Goal: Communication & Community: Answer question/provide support

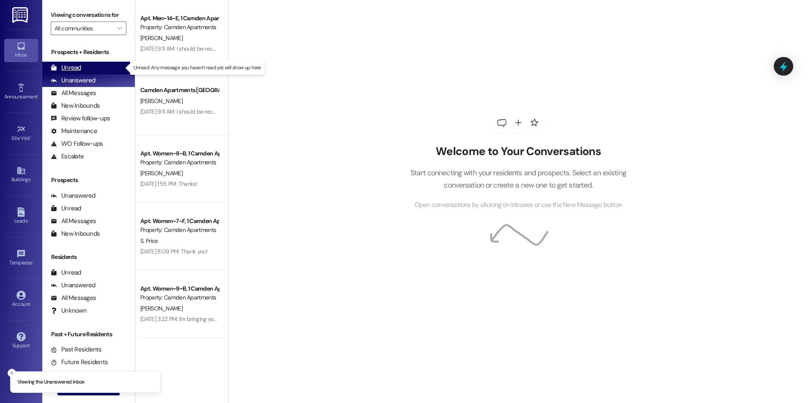
click at [76, 65] on div "Unread" at bounding box center [66, 67] width 30 height 9
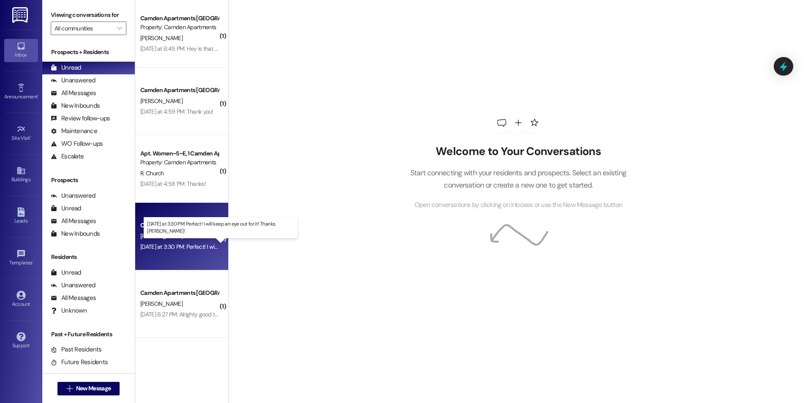
click at [177, 245] on div "[DATE] at 3:30 PM: Perfect! I will keep an eye out for it! Thanks [PERSON_NAME]…" at bounding box center [237, 247] width 194 height 8
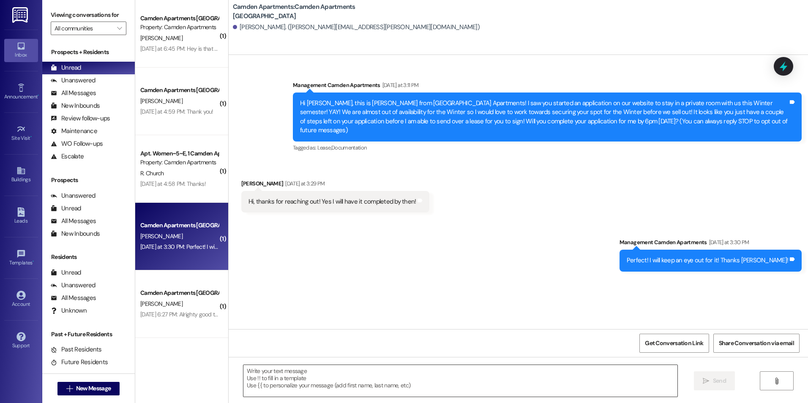
click at [370, 378] on textarea at bounding box center [460, 381] width 434 height 32
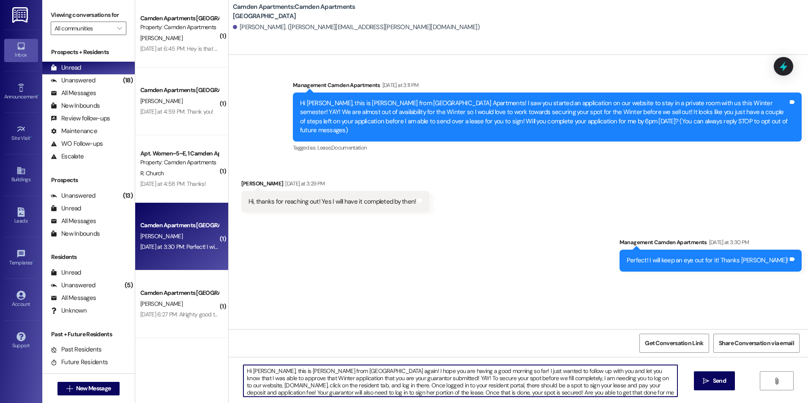
type textarea "Hi [PERSON_NAME], this is [PERSON_NAME] from [GEOGRAPHIC_DATA] again! I hope yo…"
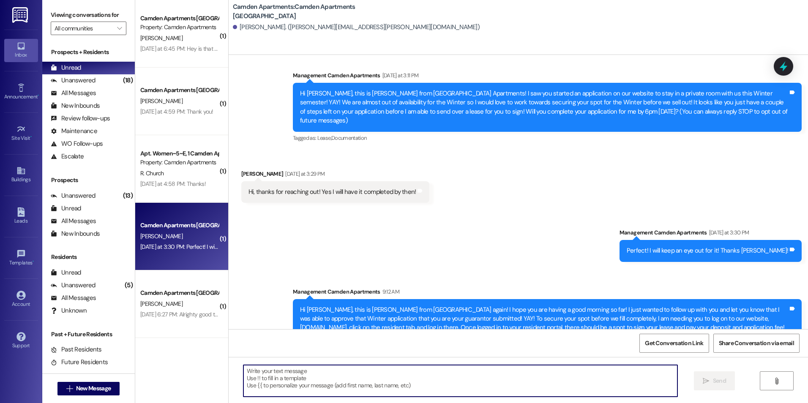
scroll to position [26, 0]
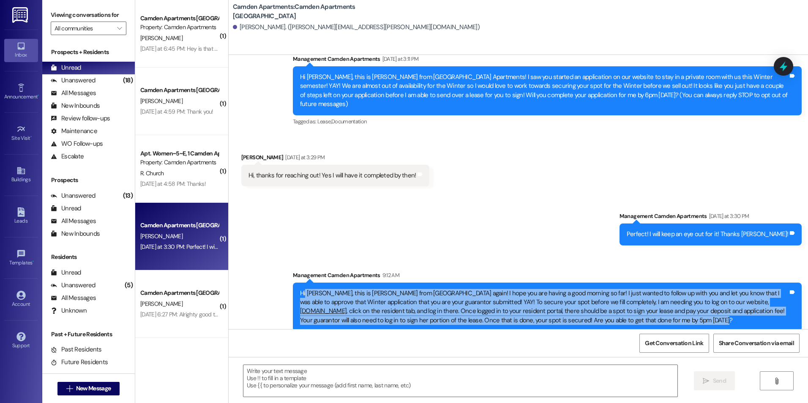
drag, startPoint x: 605, startPoint y: 311, endPoint x: 299, endPoint y: 288, distance: 307.2
click at [300, 289] on div "Hi [PERSON_NAME], this is [PERSON_NAME] from [GEOGRAPHIC_DATA] again! I hope yo…" at bounding box center [544, 307] width 488 height 36
click at [621, 317] on div "Hi [PERSON_NAME], this is [PERSON_NAME] from [GEOGRAPHIC_DATA] again! I hope yo…" at bounding box center [547, 307] width 509 height 49
drag, startPoint x: 615, startPoint y: 315, endPoint x: 290, endPoint y: 284, distance: 326.4
click at [293, 284] on div "Hi [PERSON_NAME], this is [PERSON_NAME] from [GEOGRAPHIC_DATA] again! I hope yo…" at bounding box center [547, 307] width 509 height 49
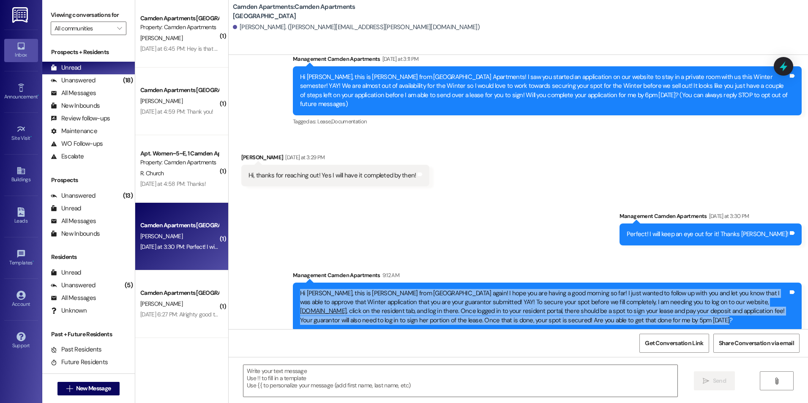
copy div "Hi [PERSON_NAME], this is [PERSON_NAME] from [GEOGRAPHIC_DATA] again! I hope yo…"
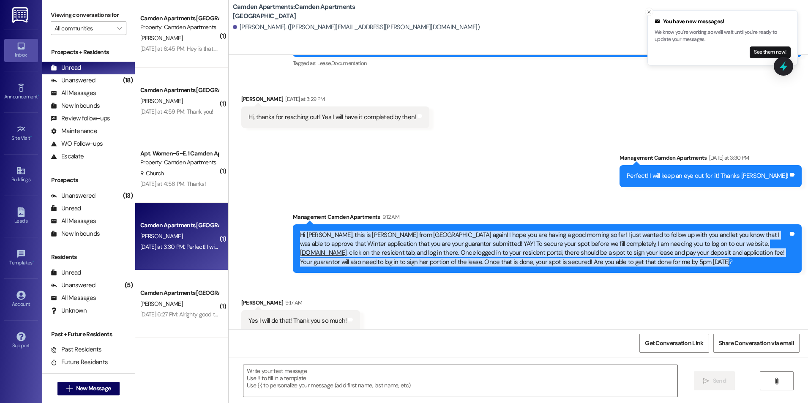
scroll to position [85, 0]
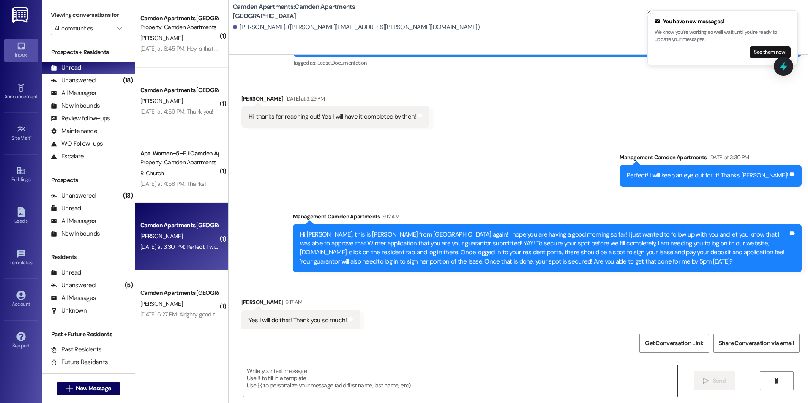
click at [312, 370] on textarea at bounding box center [460, 381] width 434 height 32
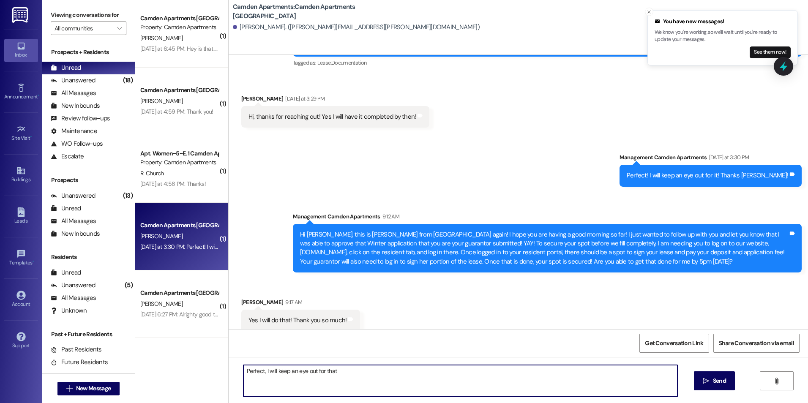
type textarea "Perfect, I will keep an eye out for that!"
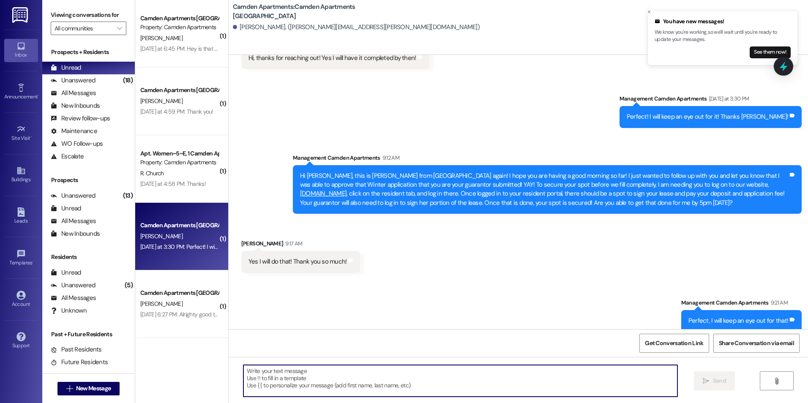
scroll to position [144, 0]
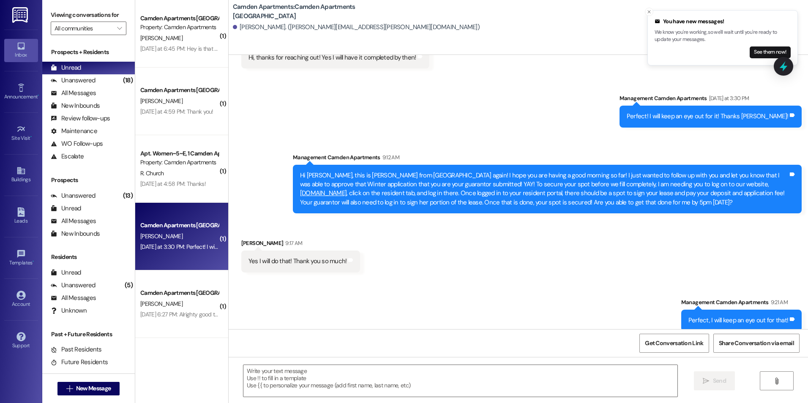
click at [437, 104] on div "Sent via SMS Management Camden Apartments [DATE] at 3:30 PM Perfect! I will kee…" at bounding box center [518, 147] width 579 height 145
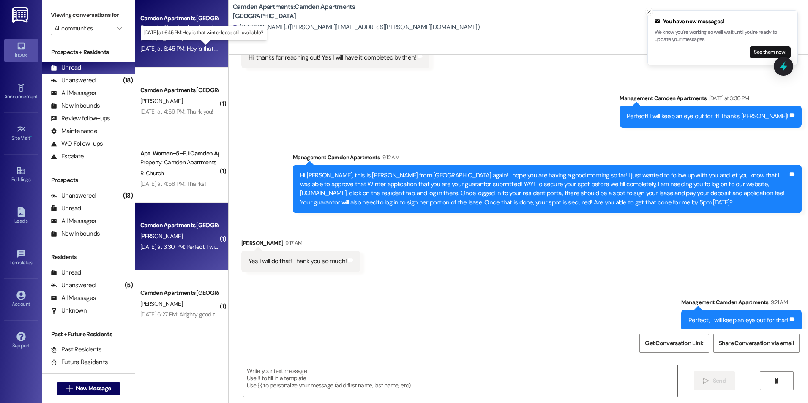
click at [172, 52] on div "[DATE] at 6:45 PM: Hey is that winter lease still available? [DATE] at 6:45 PM:…" at bounding box center [209, 49] width 138 height 8
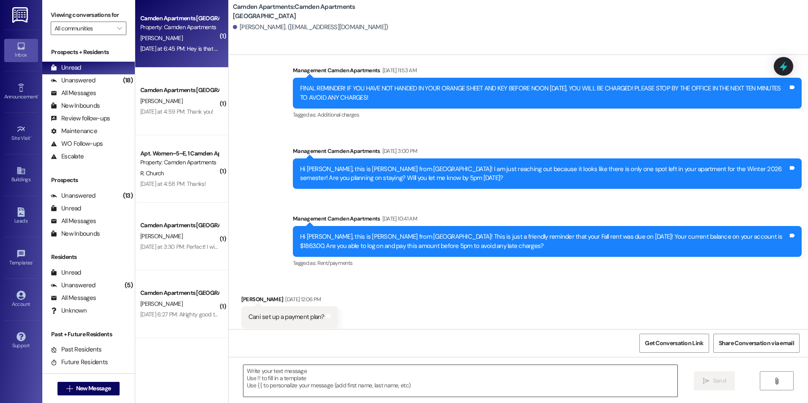
click at [440, 390] on textarea at bounding box center [460, 381] width 434 height 32
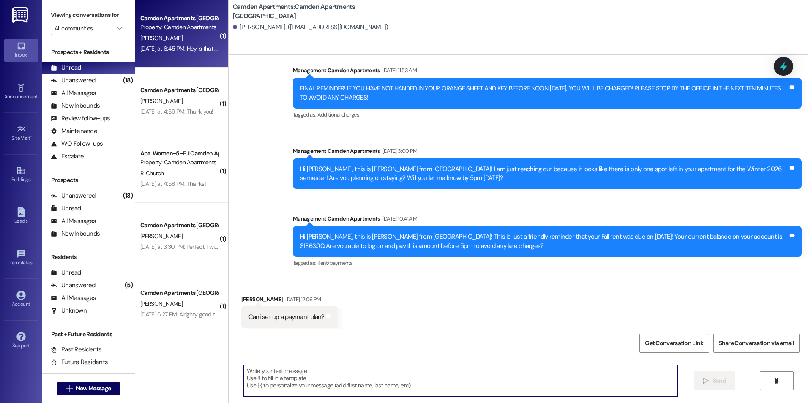
scroll to position [20321, 0]
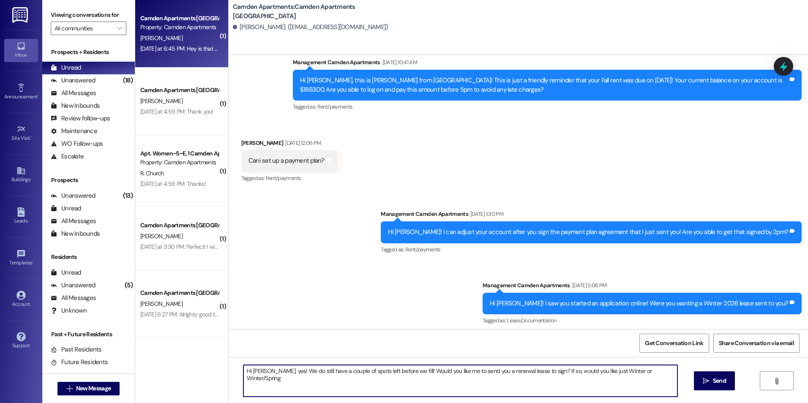
type textarea "Hi [PERSON_NAME], yes! We do still have a couple of spots left before we fill! …"
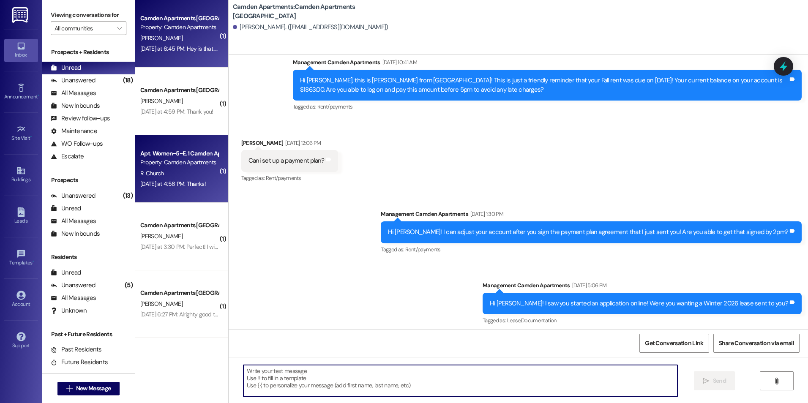
scroll to position [20321, 0]
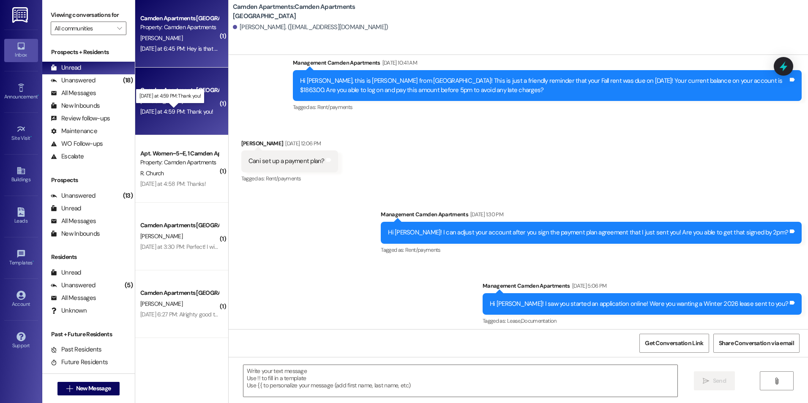
click at [186, 112] on div "[DATE] at 4:59 PM: Thank you! [DATE] at 4:59 PM: Thank you!" at bounding box center [176, 112] width 73 height 8
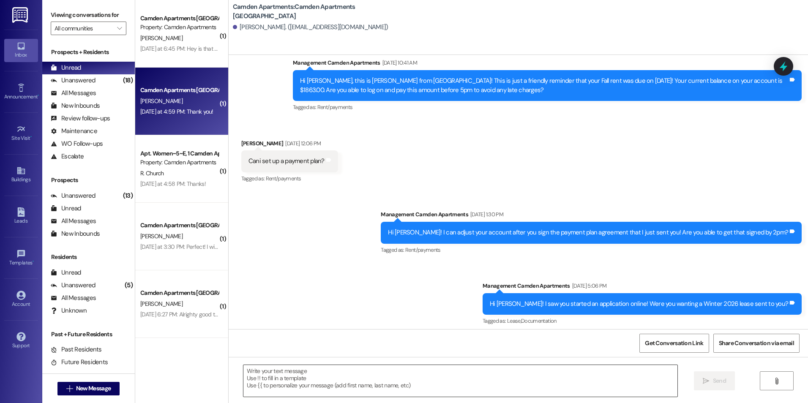
scroll to position [1234, 0]
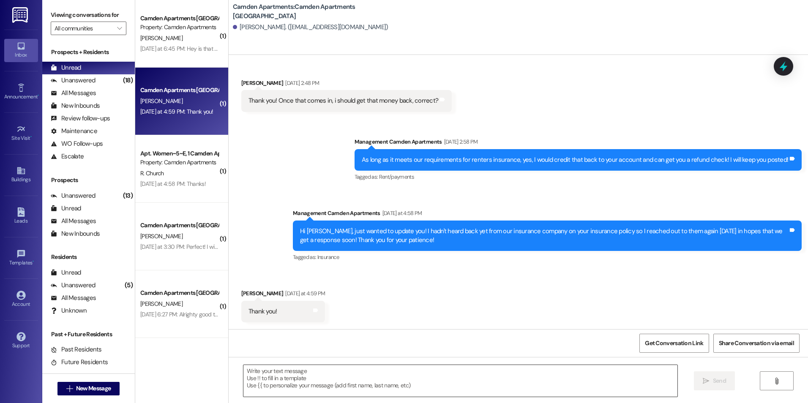
click at [383, 381] on textarea at bounding box center [460, 381] width 434 height 32
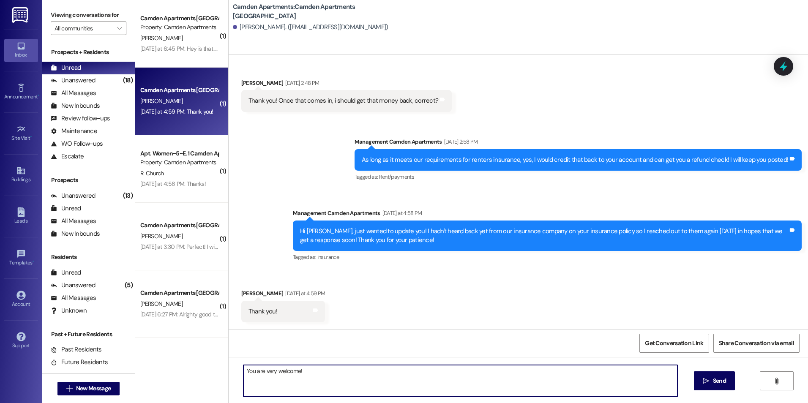
type textarea "You are very welcome!"
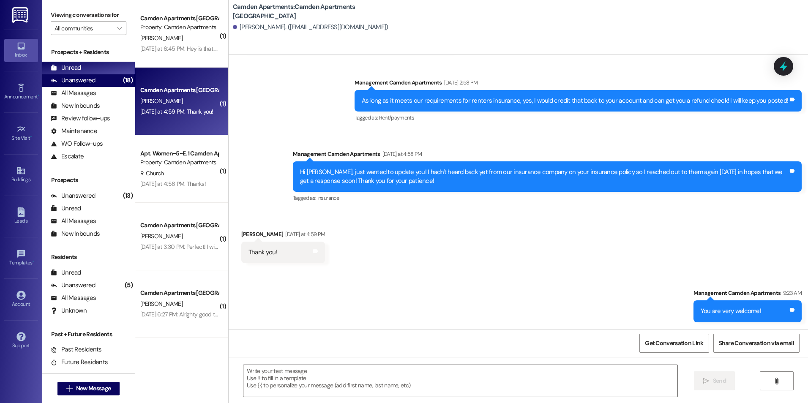
click at [87, 83] on div "Unanswered" at bounding box center [73, 80] width 45 height 9
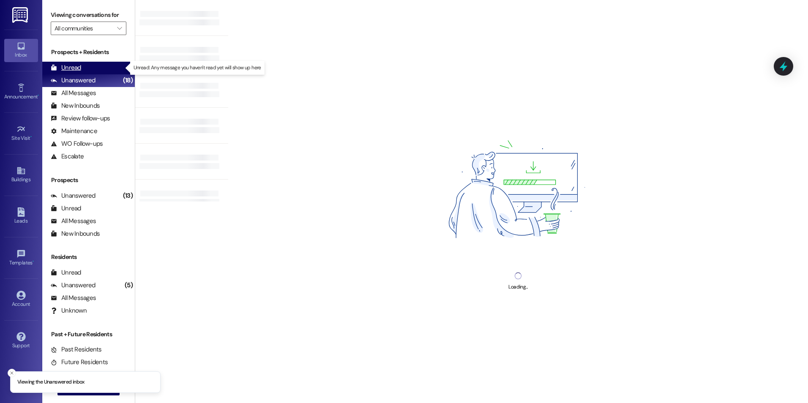
click at [89, 71] on div "Unread (0)" at bounding box center [88, 68] width 93 height 13
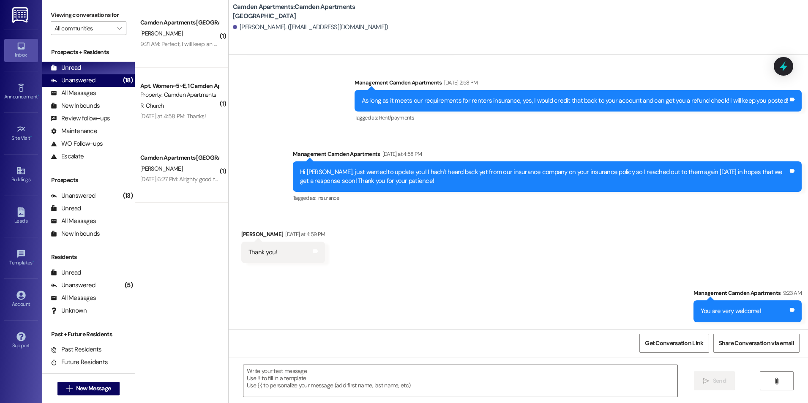
click at [99, 85] on div "Unanswered (18)" at bounding box center [88, 80] width 93 height 13
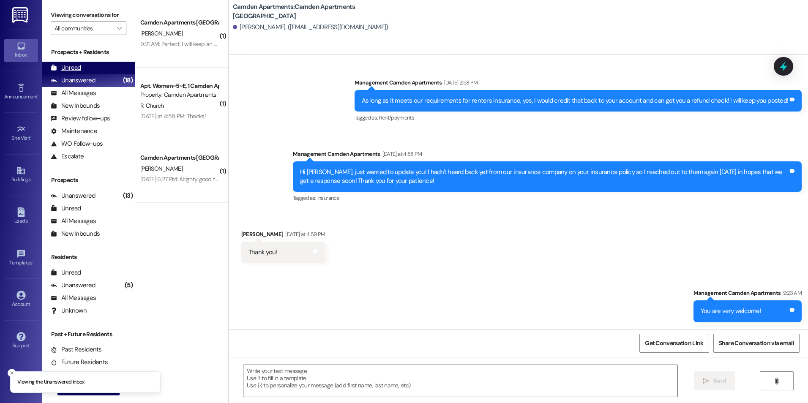
click at [105, 65] on div "Unread (0)" at bounding box center [88, 68] width 93 height 13
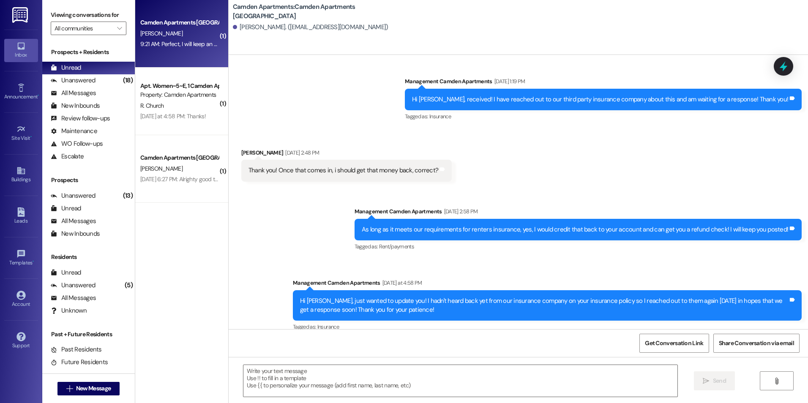
scroll to position [1233, 0]
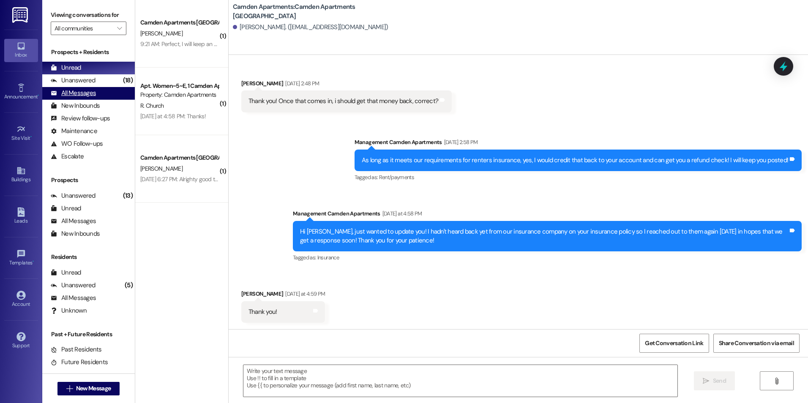
click at [74, 93] on div "All Messages" at bounding box center [73, 93] width 45 height 9
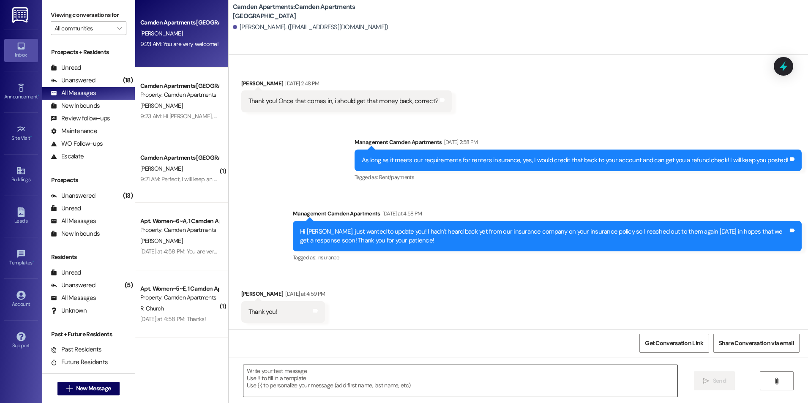
click at [387, 385] on textarea at bounding box center [460, 381] width 434 height 32
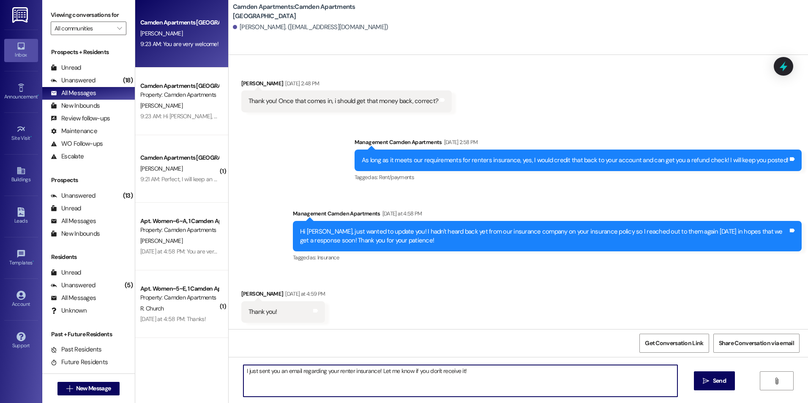
type textarea "I just sent you an email regarding your renter insurance! Let me know if you do…"
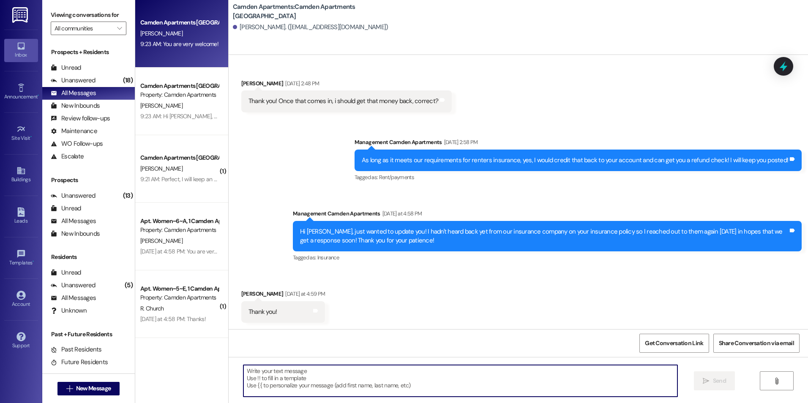
scroll to position [1352, 0]
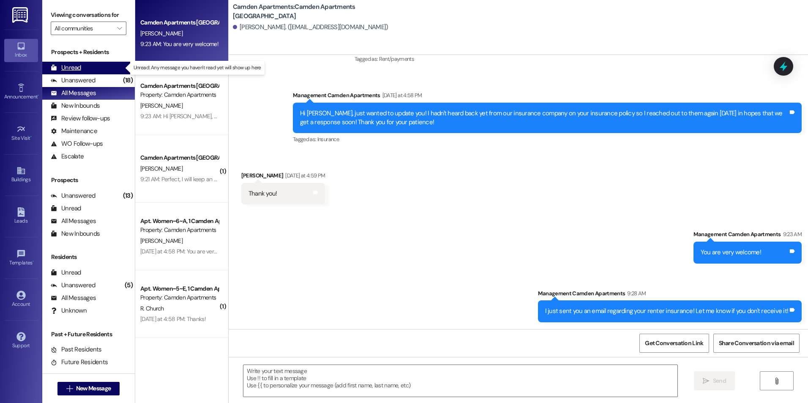
click at [88, 73] on div "Unread (0)" at bounding box center [88, 68] width 93 height 13
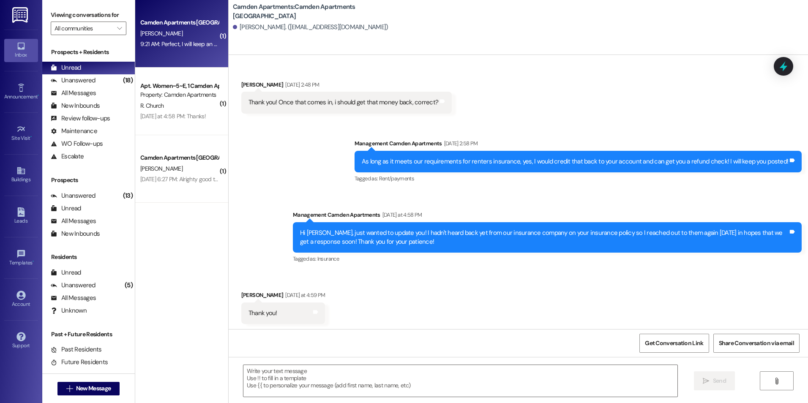
scroll to position [1233, 0]
